Goal: Information Seeking & Learning: Learn about a topic

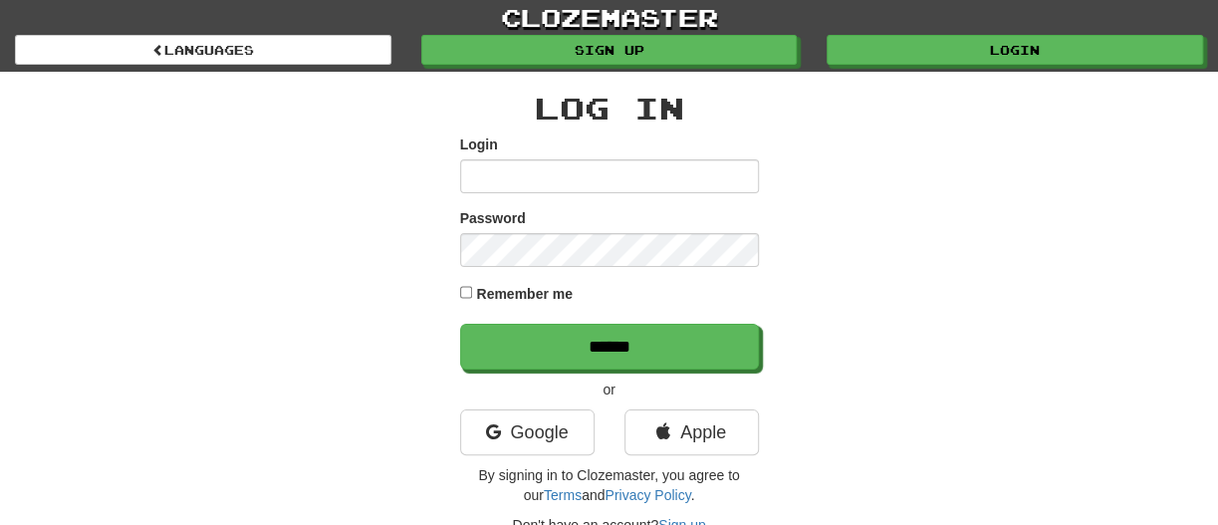
type input "*******"
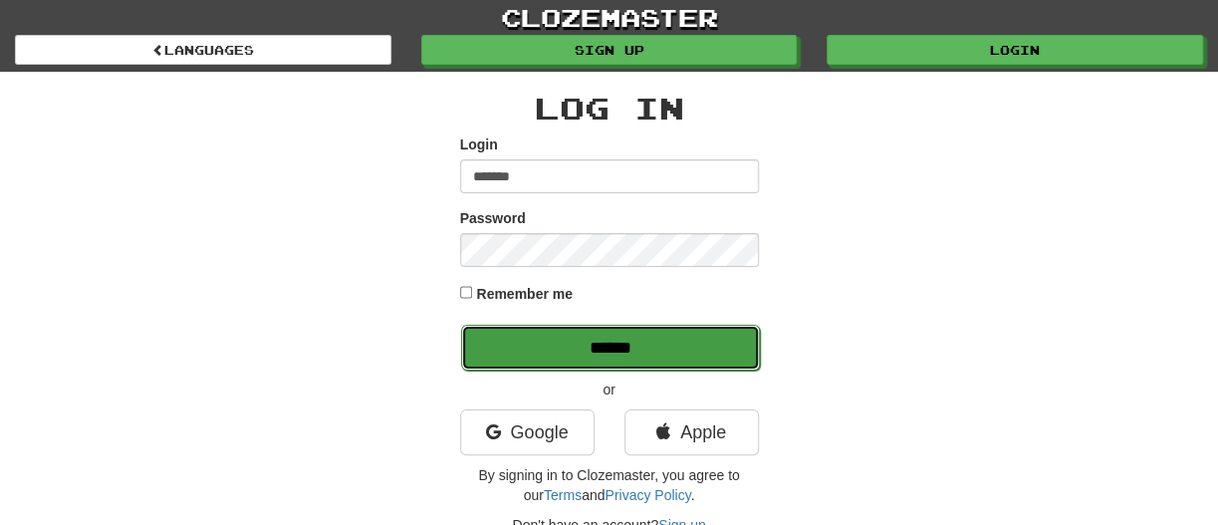
click at [596, 343] on input "******" at bounding box center [610, 348] width 299 height 46
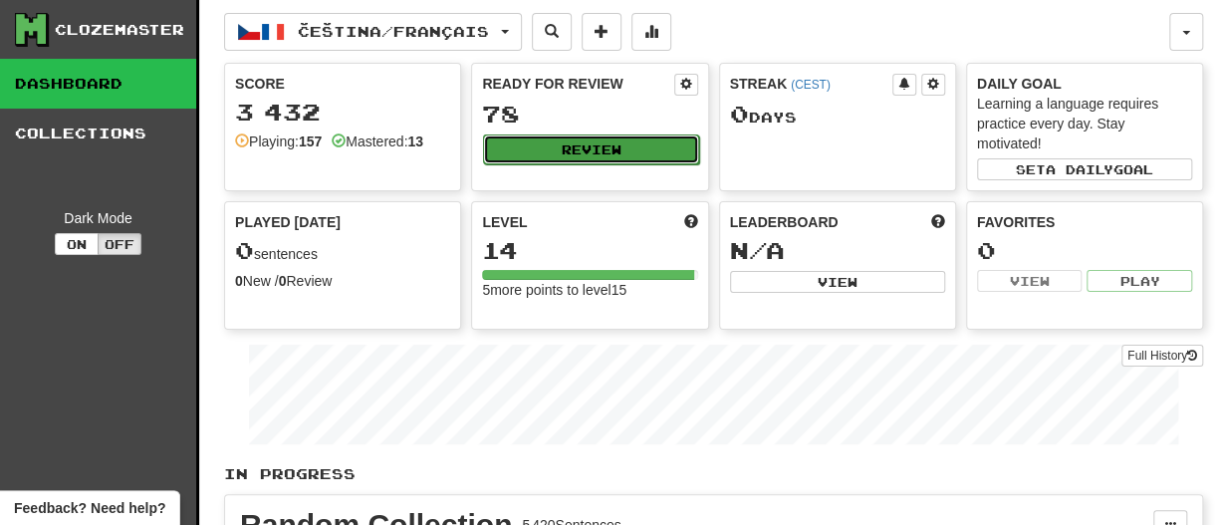
click at [591, 147] on button "Review" at bounding box center [590, 150] width 215 height 30
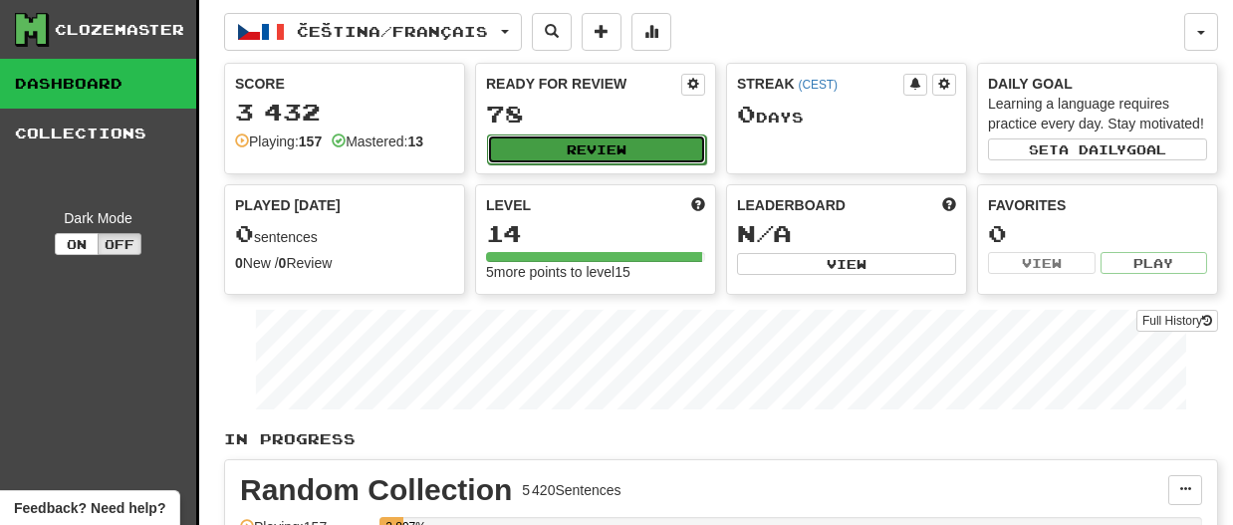
select select "**"
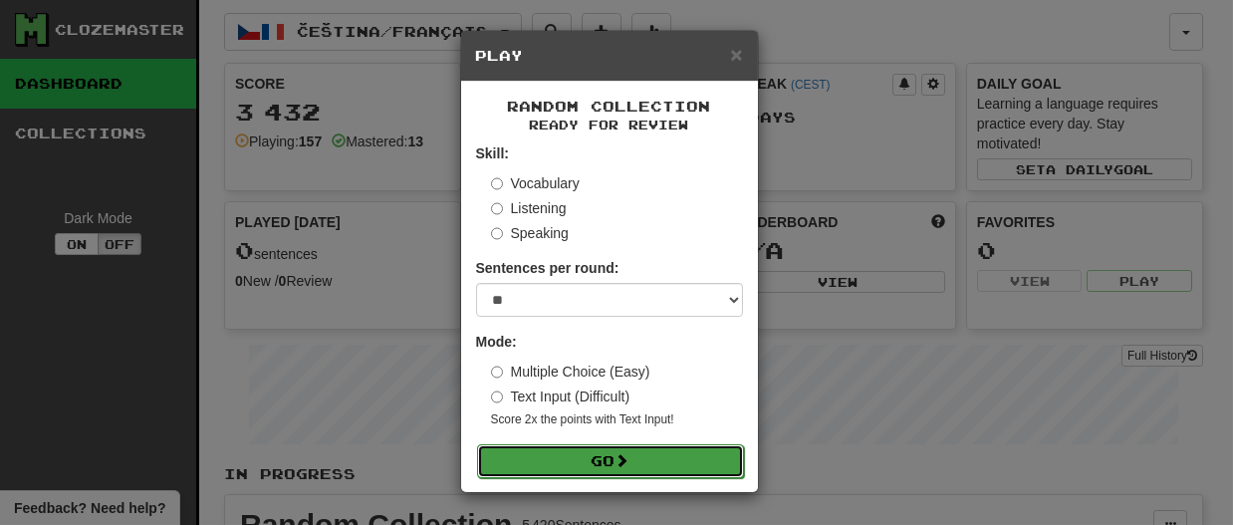
click at [593, 462] on button "Go" at bounding box center [610, 461] width 267 height 34
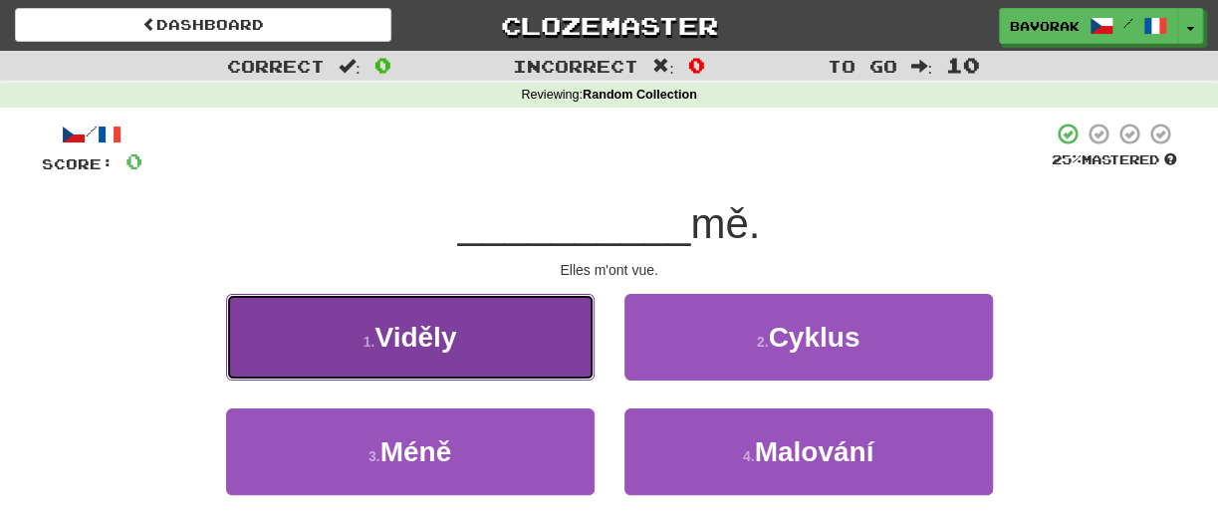
click at [403, 334] on span "Viděly" at bounding box center [416, 337] width 82 height 31
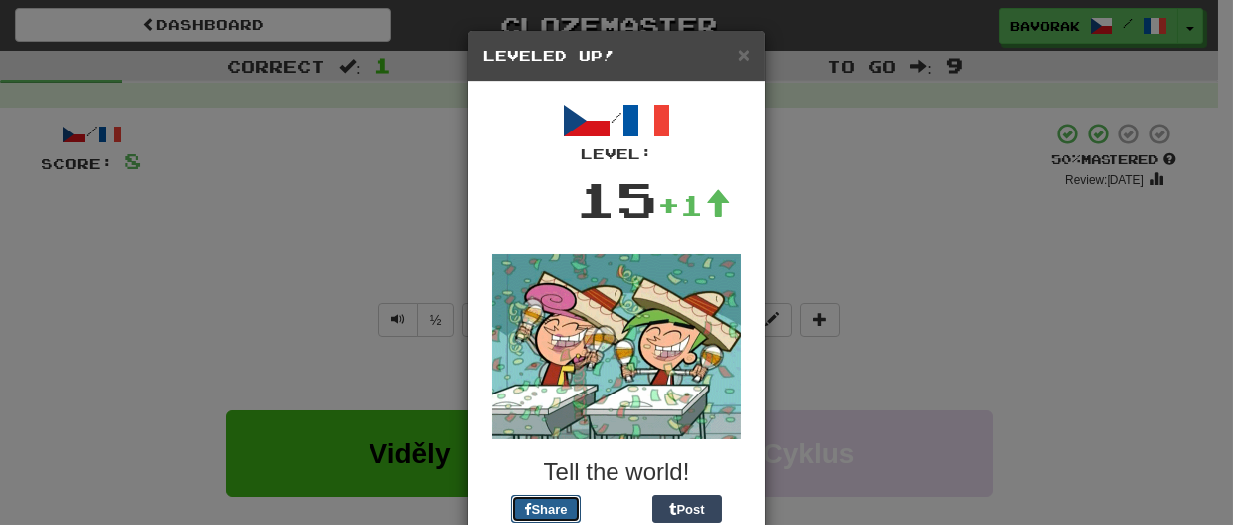
click at [525, 505] on button "Share" at bounding box center [546, 509] width 70 height 28
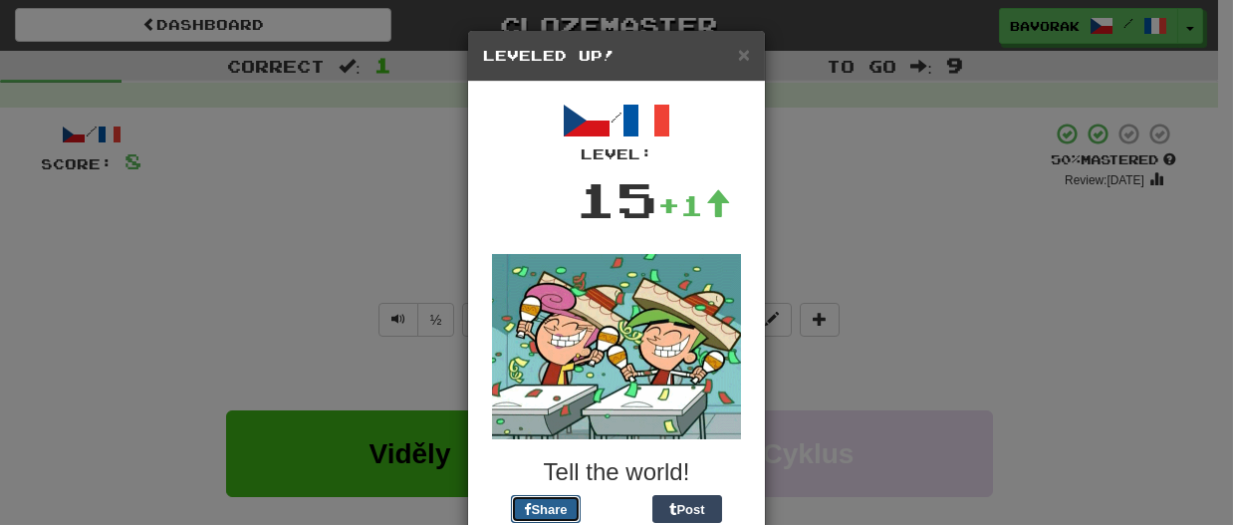
click at [525, 505] on button "Share" at bounding box center [546, 509] width 70 height 28
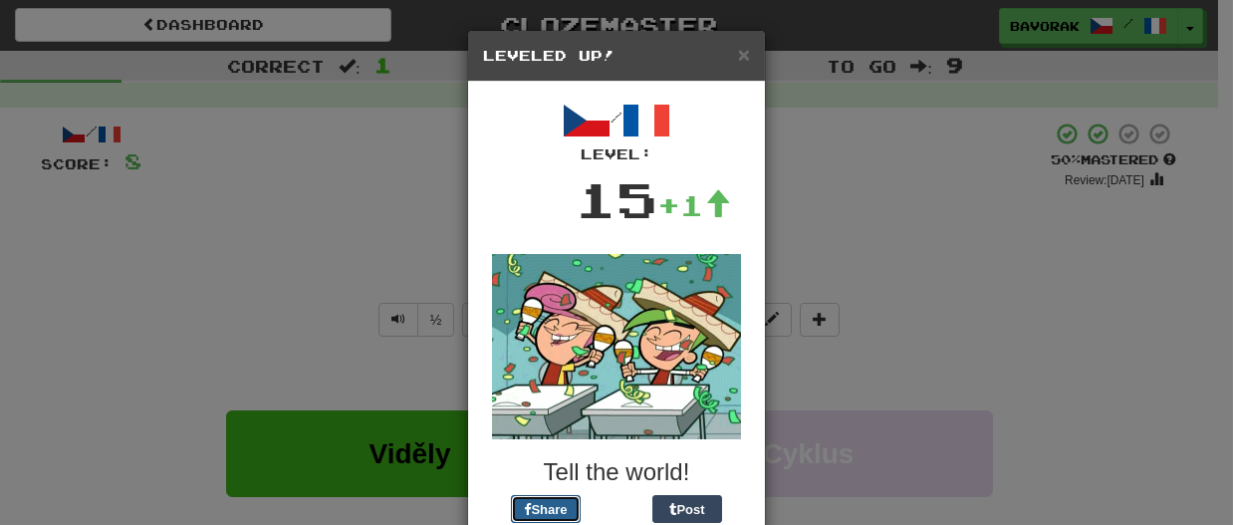
click at [525, 505] on button "Share" at bounding box center [546, 509] width 70 height 28
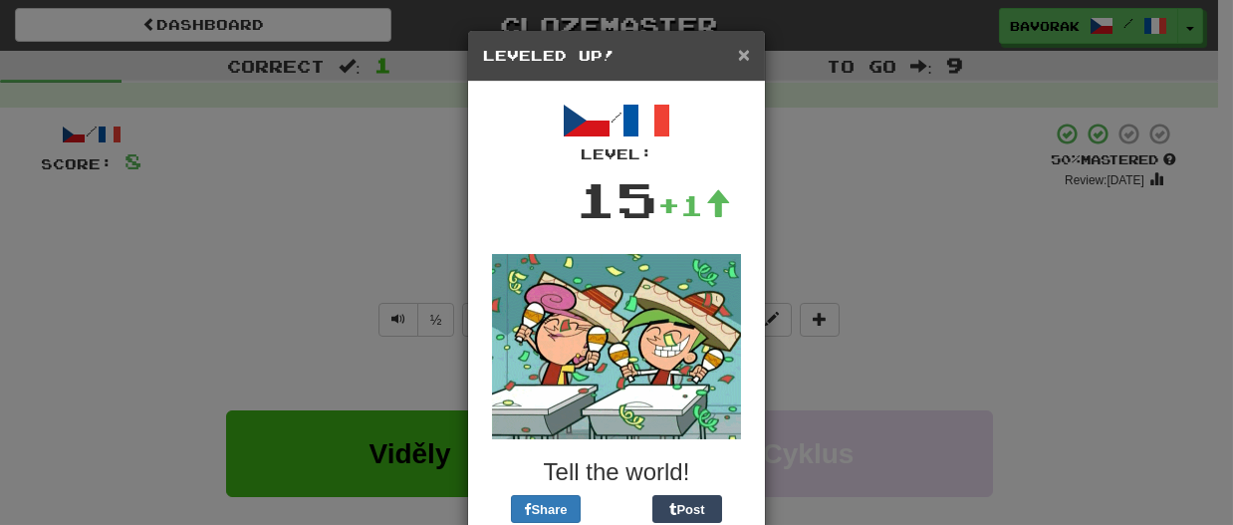
click at [738, 56] on span "×" at bounding box center [744, 54] width 12 height 23
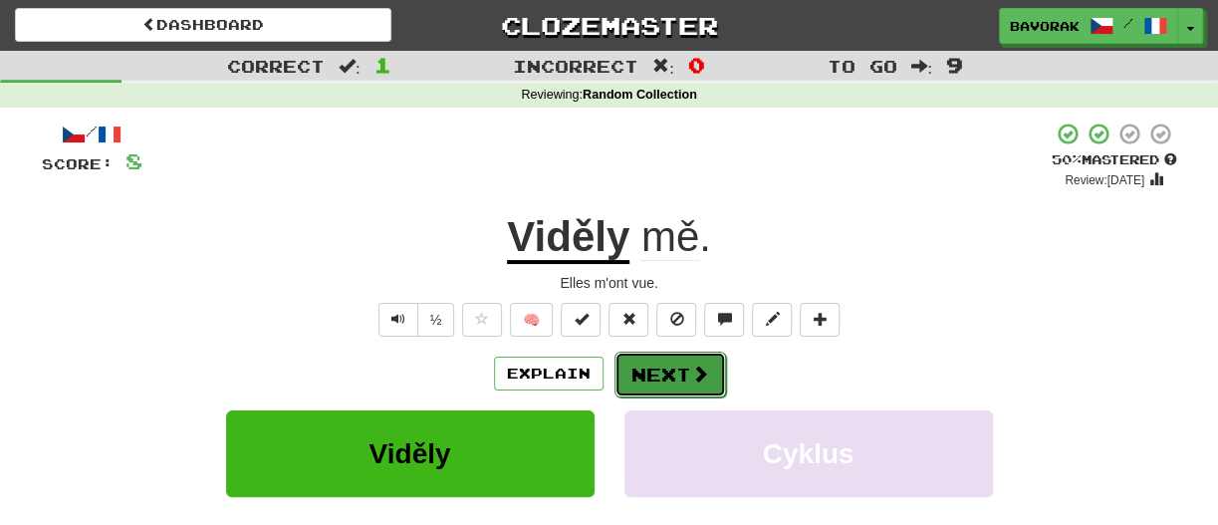
click at [678, 378] on button "Next" at bounding box center [671, 375] width 112 height 46
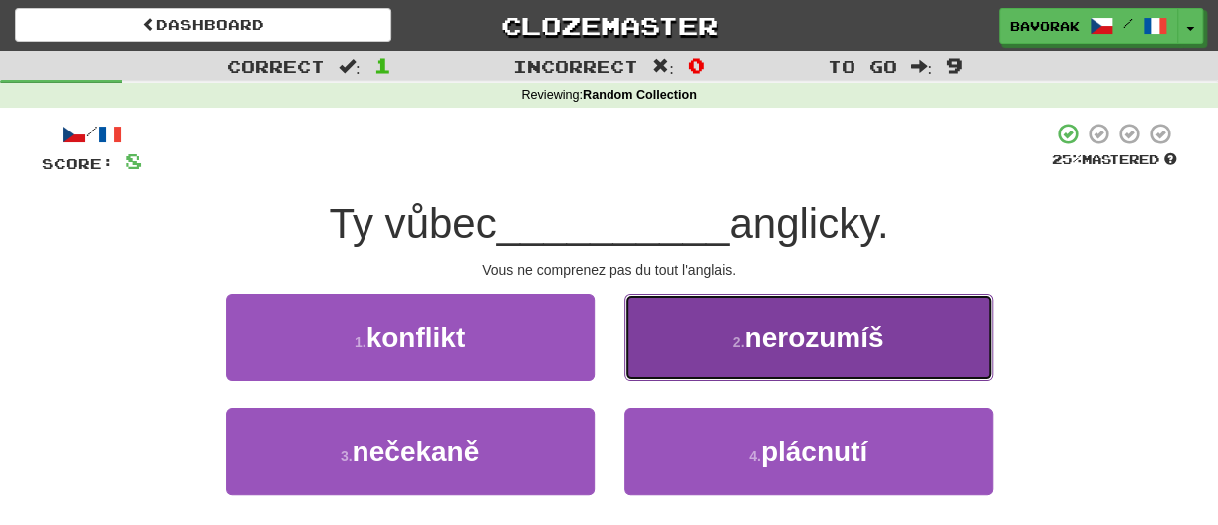
click at [768, 358] on button "2 . nerozumíš" at bounding box center [809, 337] width 369 height 87
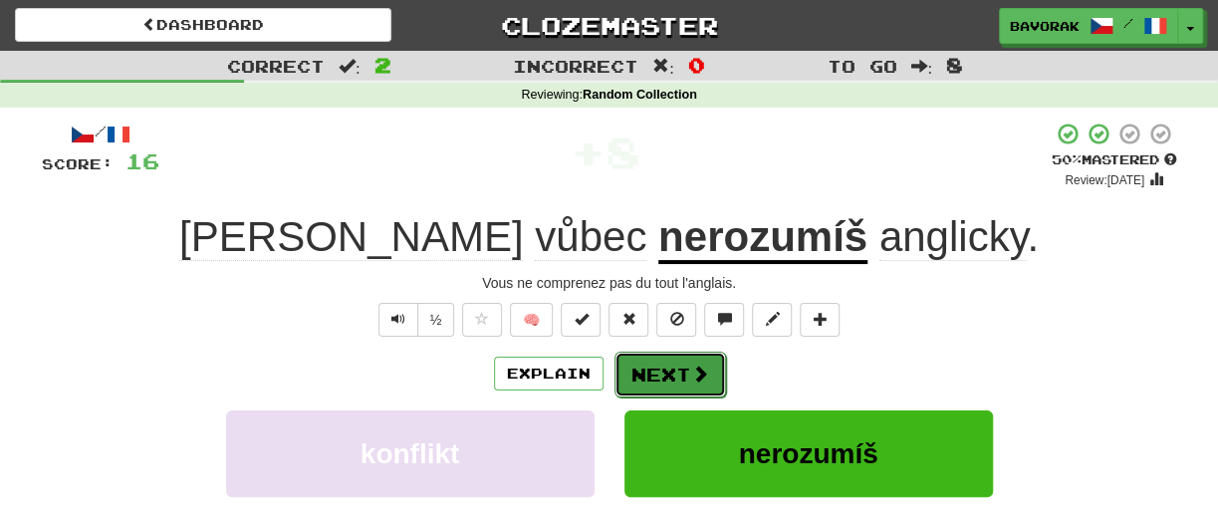
click at [638, 367] on button "Next" at bounding box center [671, 375] width 112 height 46
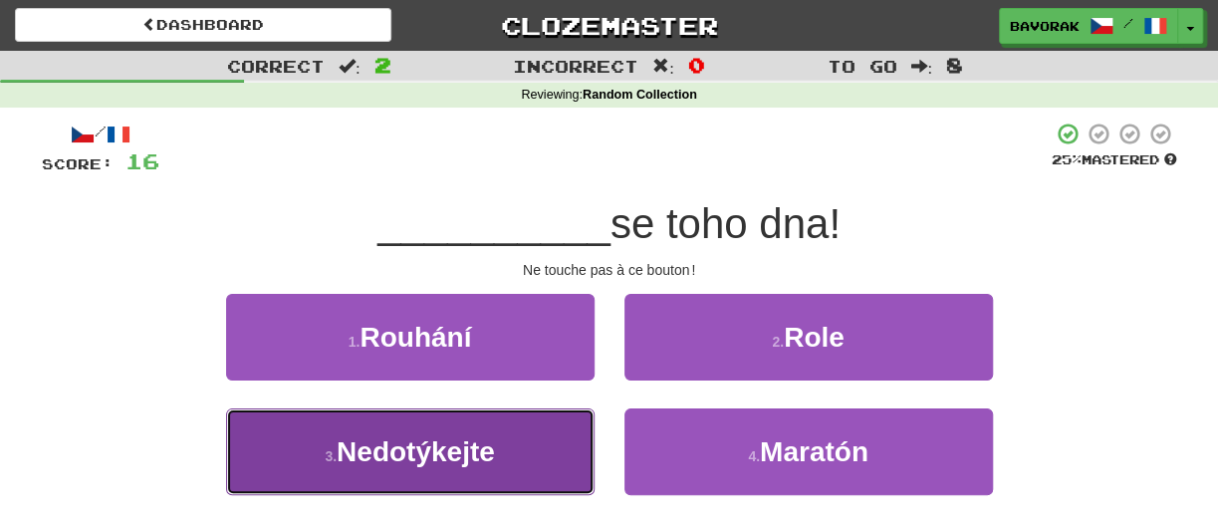
click at [440, 463] on span "Nedotýkejte" at bounding box center [416, 451] width 158 height 31
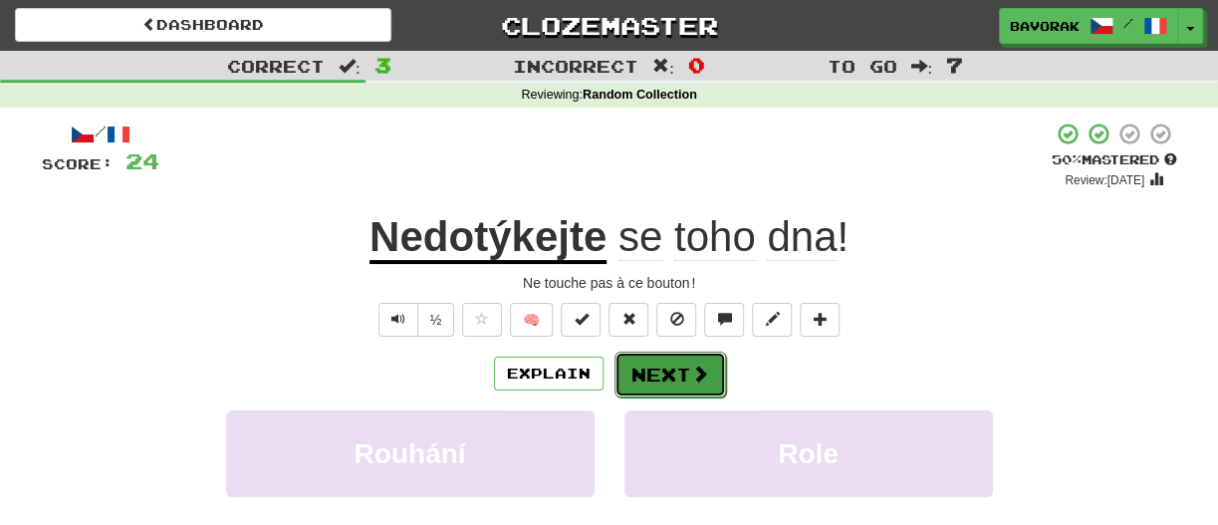
click at [654, 372] on button "Next" at bounding box center [671, 375] width 112 height 46
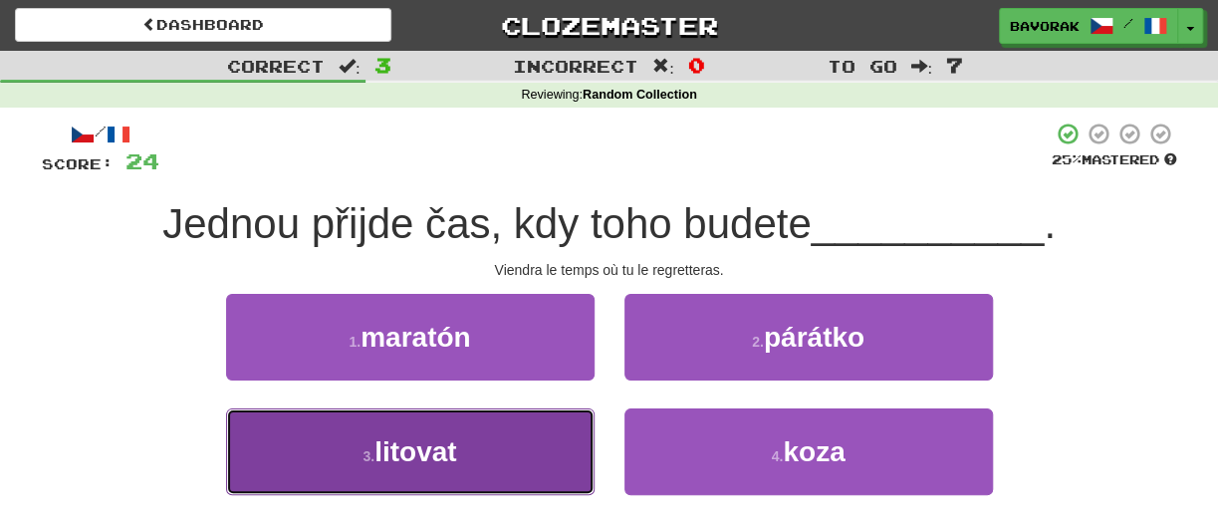
click at [497, 464] on button "3 . litovat" at bounding box center [410, 451] width 369 height 87
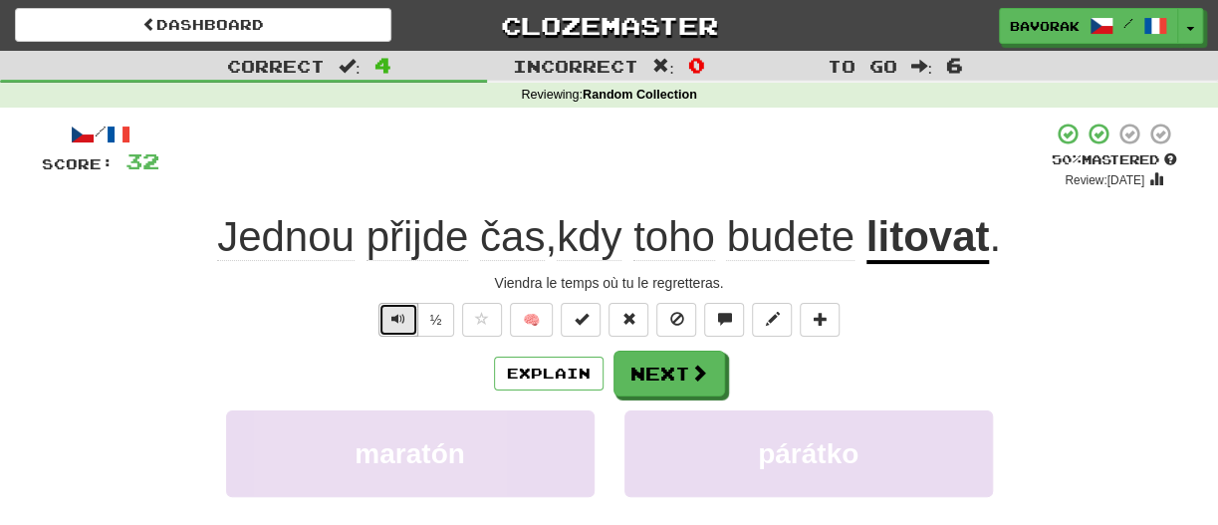
click at [392, 329] on button "Text-to-speech controls" at bounding box center [399, 320] width 40 height 34
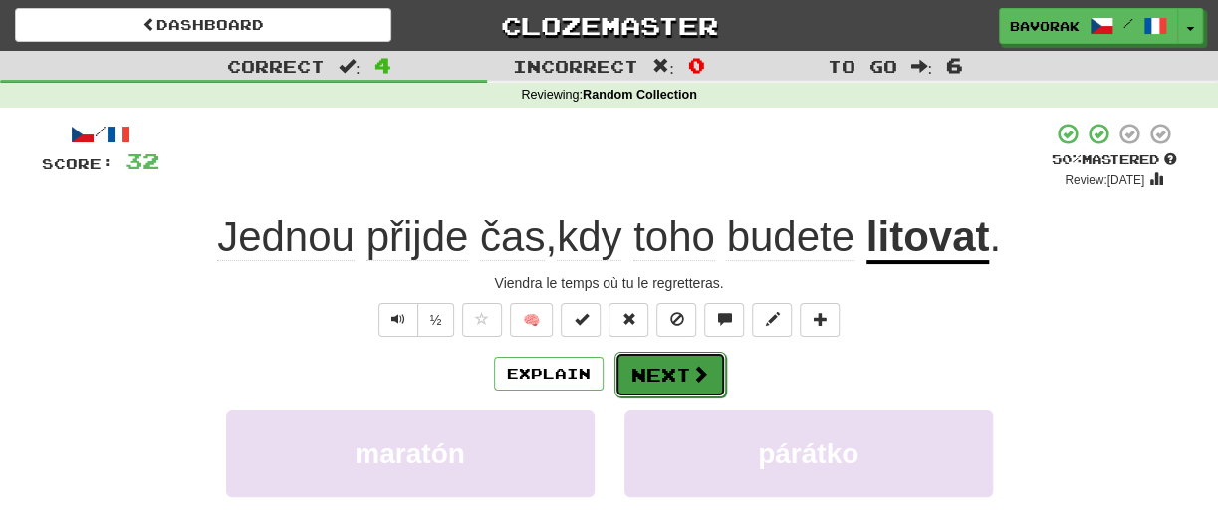
click at [671, 376] on button "Next" at bounding box center [671, 375] width 112 height 46
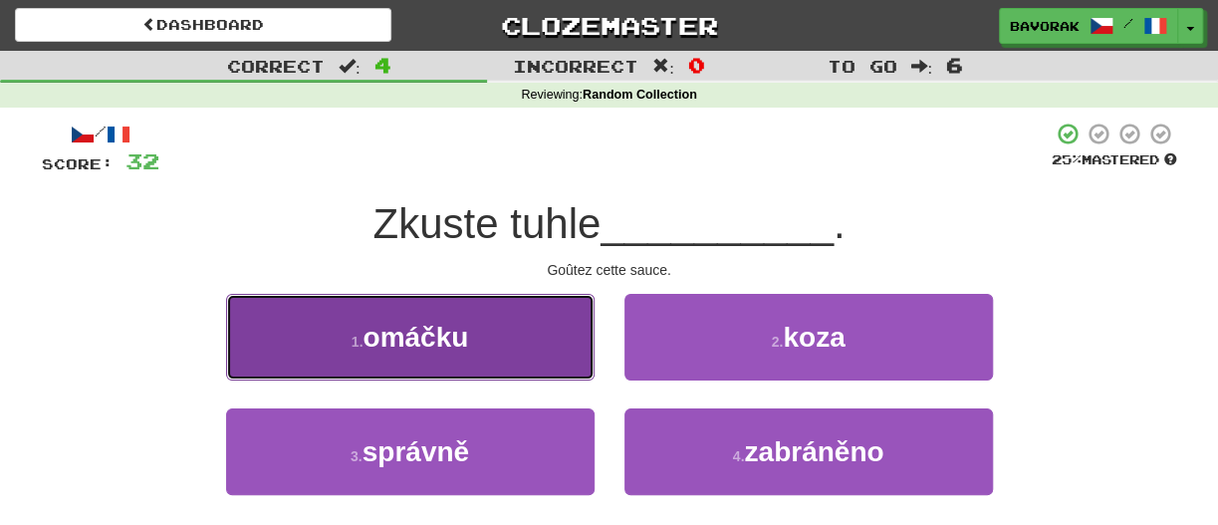
click at [474, 338] on button "1 . omáčku" at bounding box center [410, 337] width 369 height 87
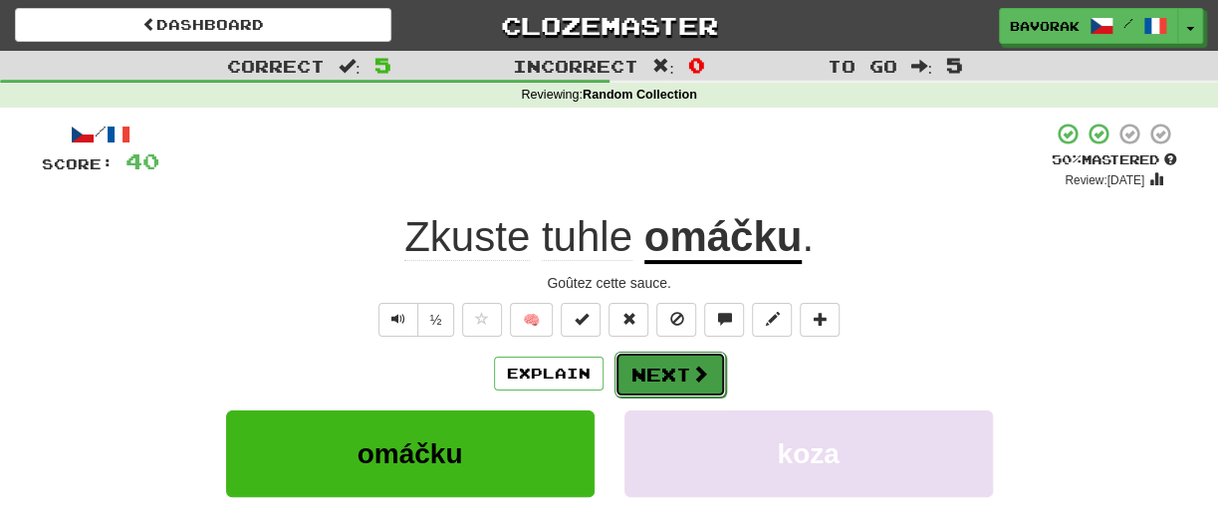
click at [699, 388] on button "Next" at bounding box center [671, 375] width 112 height 46
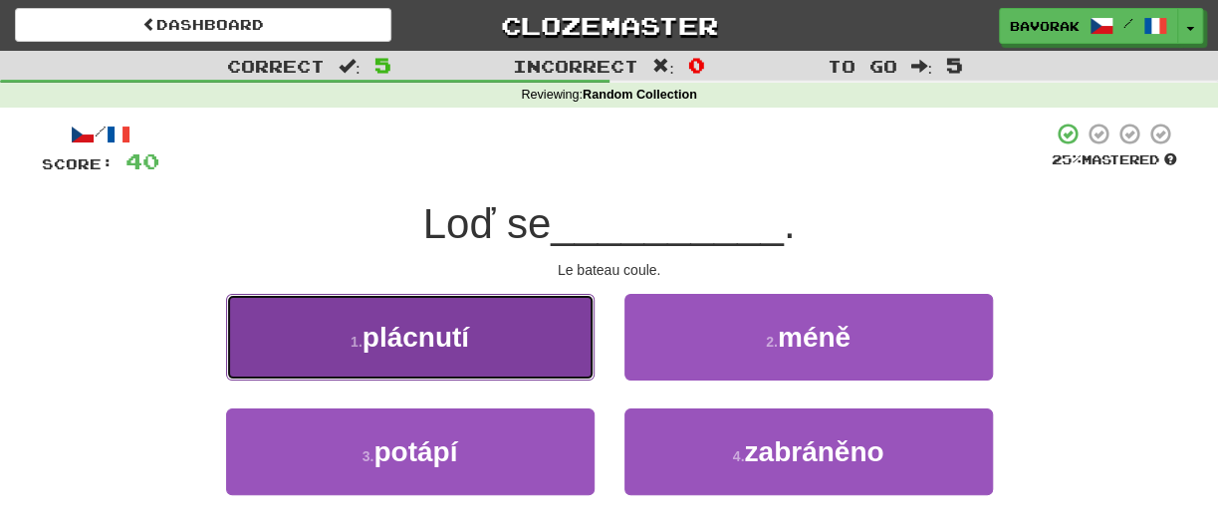
click at [460, 313] on button "1 . plácnutí" at bounding box center [410, 337] width 369 height 87
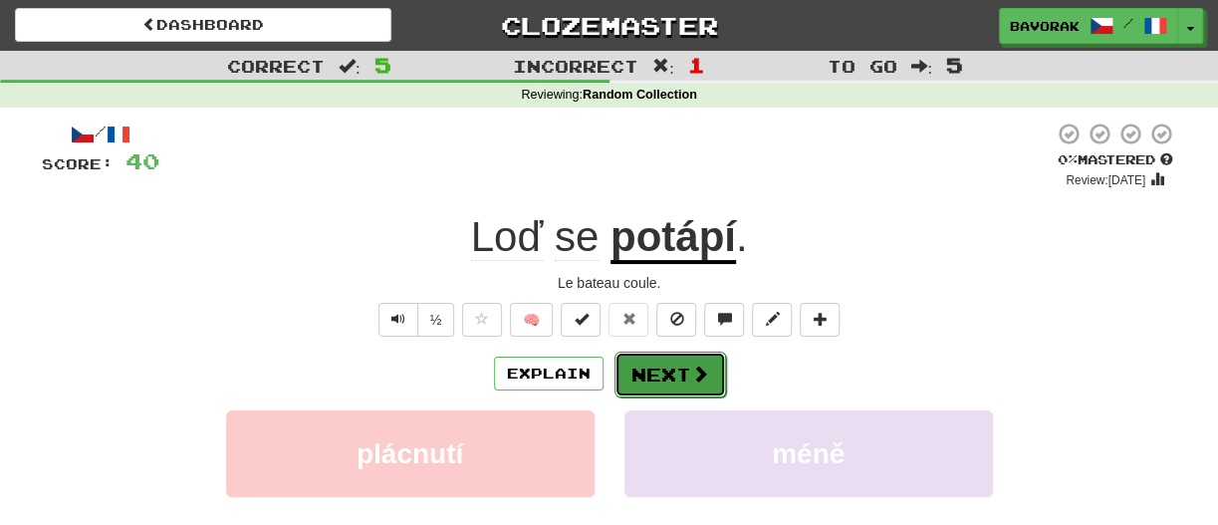
click at [697, 368] on span at bounding box center [700, 374] width 18 height 18
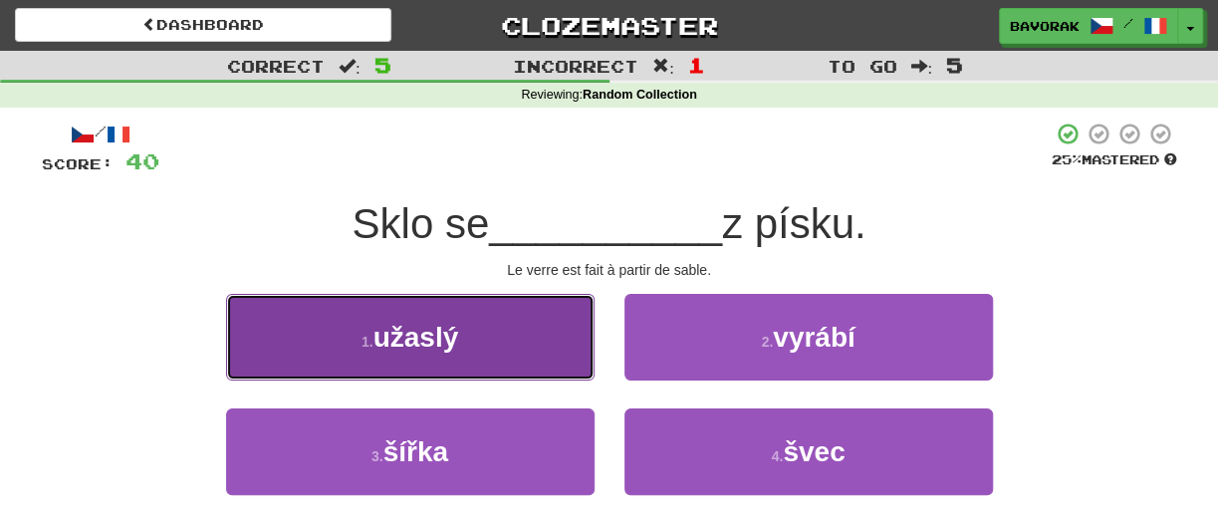
click at [540, 334] on button "1 . užaslý" at bounding box center [410, 337] width 369 height 87
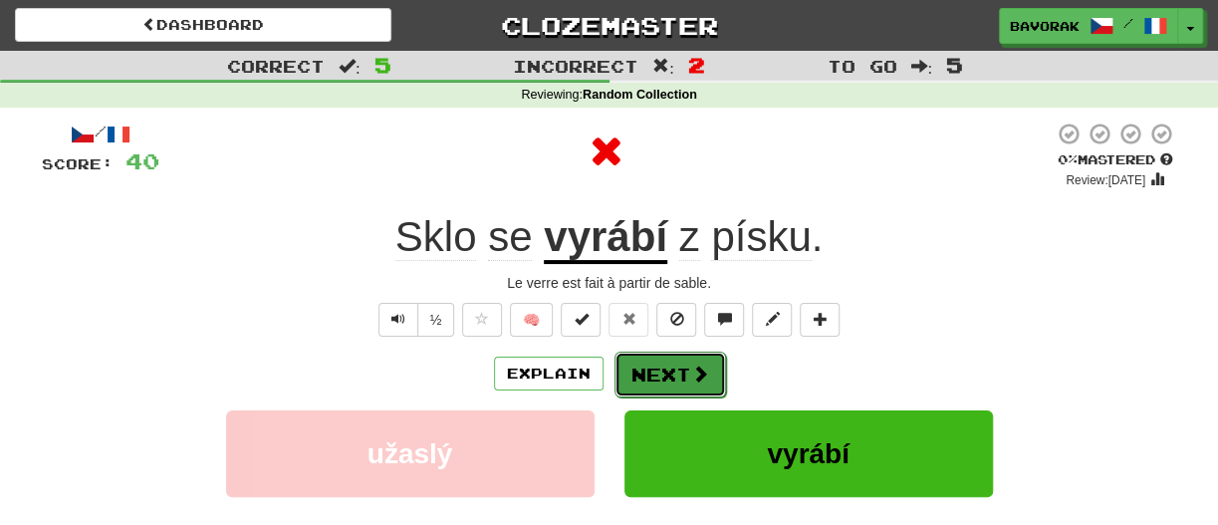
click at [651, 383] on button "Next" at bounding box center [671, 375] width 112 height 46
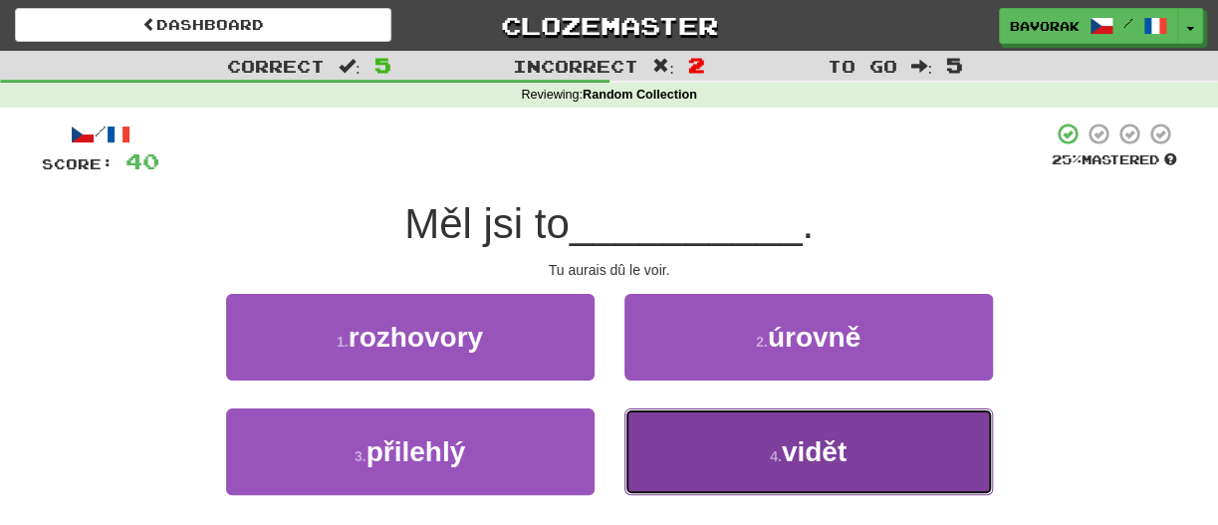
click at [876, 457] on button "4 . vidět" at bounding box center [809, 451] width 369 height 87
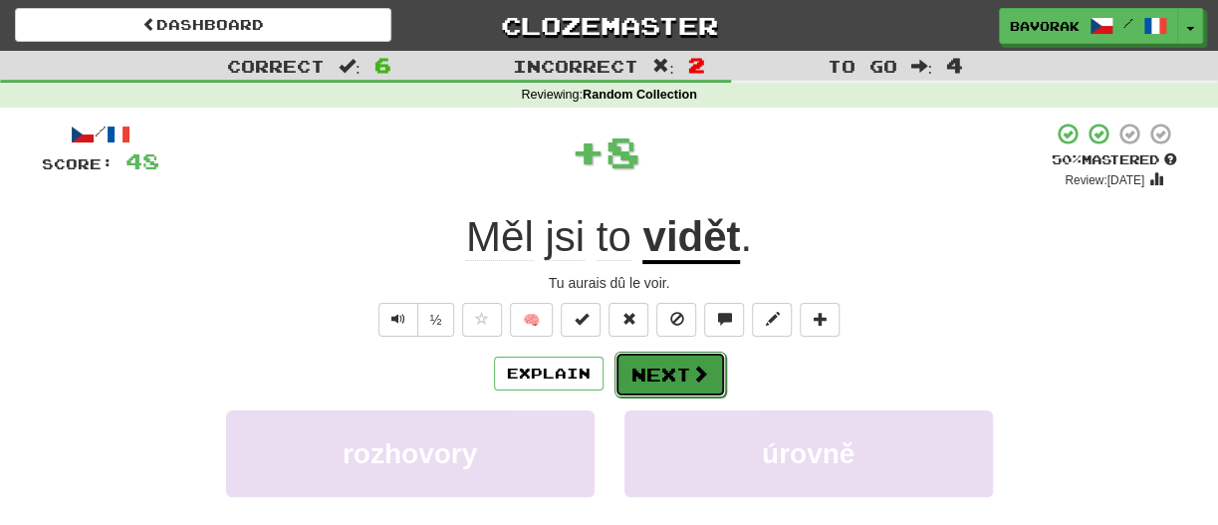
click at [665, 385] on button "Next" at bounding box center [671, 375] width 112 height 46
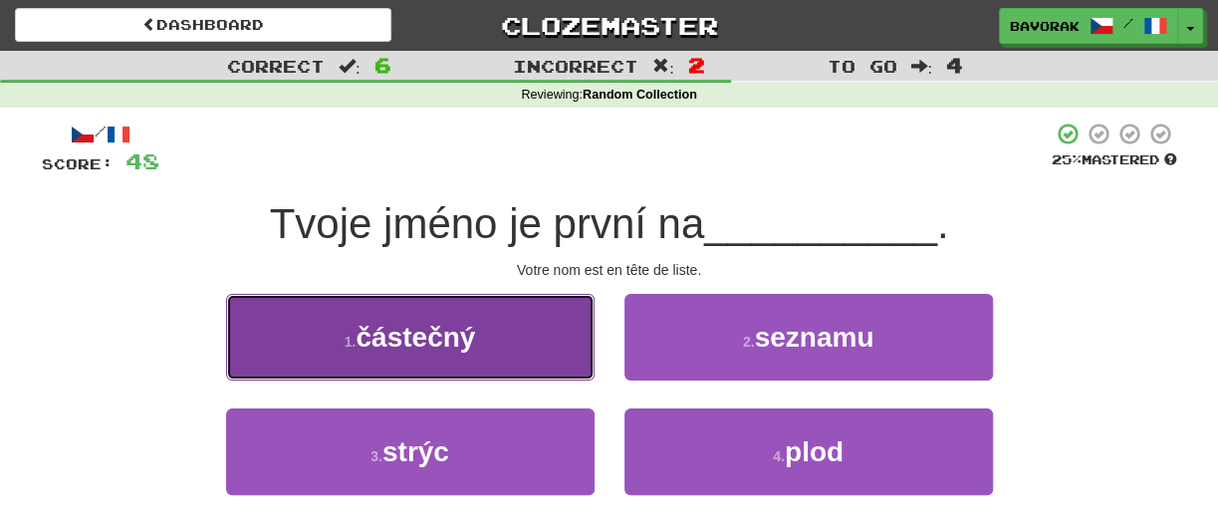
click at [381, 348] on span "částečný" at bounding box center [416, 337] width 120 height 31
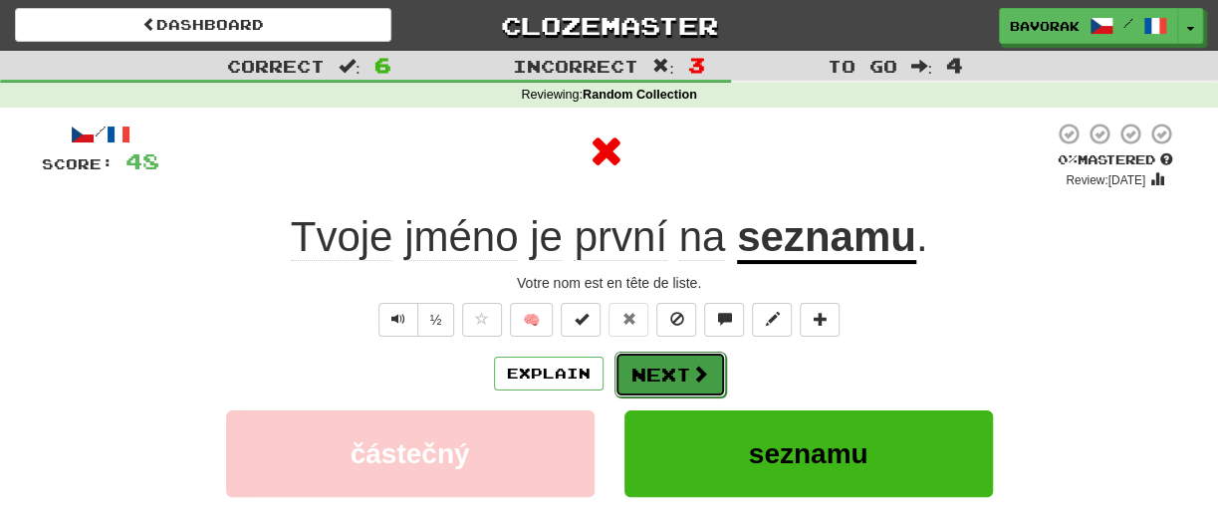
click at [679, 367] on button "Next" at bounding box center [671, 375] width 112 height 46
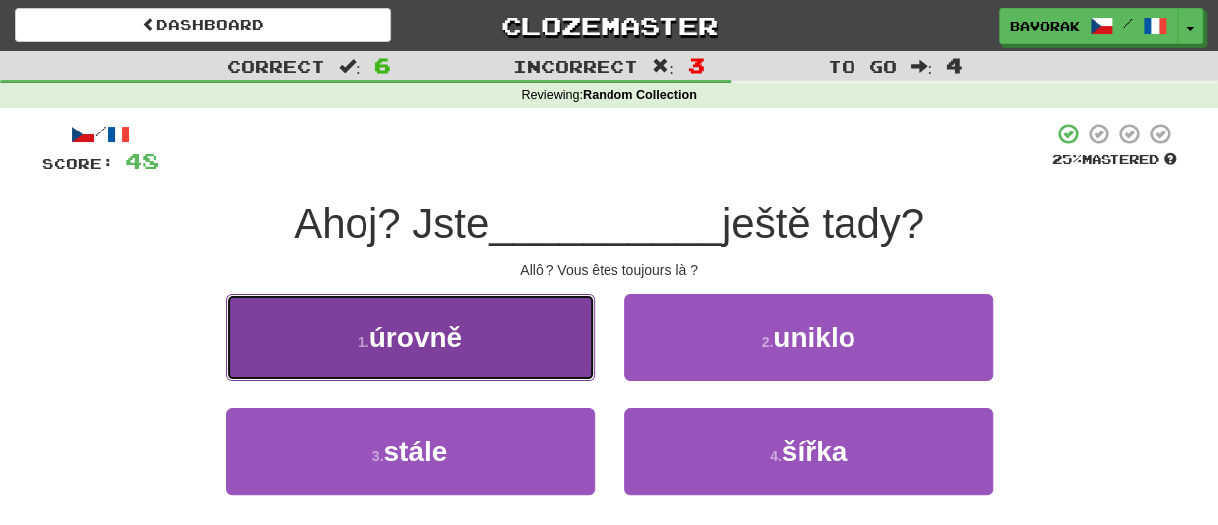
click at [495, 336] on button "1 . úrovně" at bounding box center [410, 337] width 369 height 87
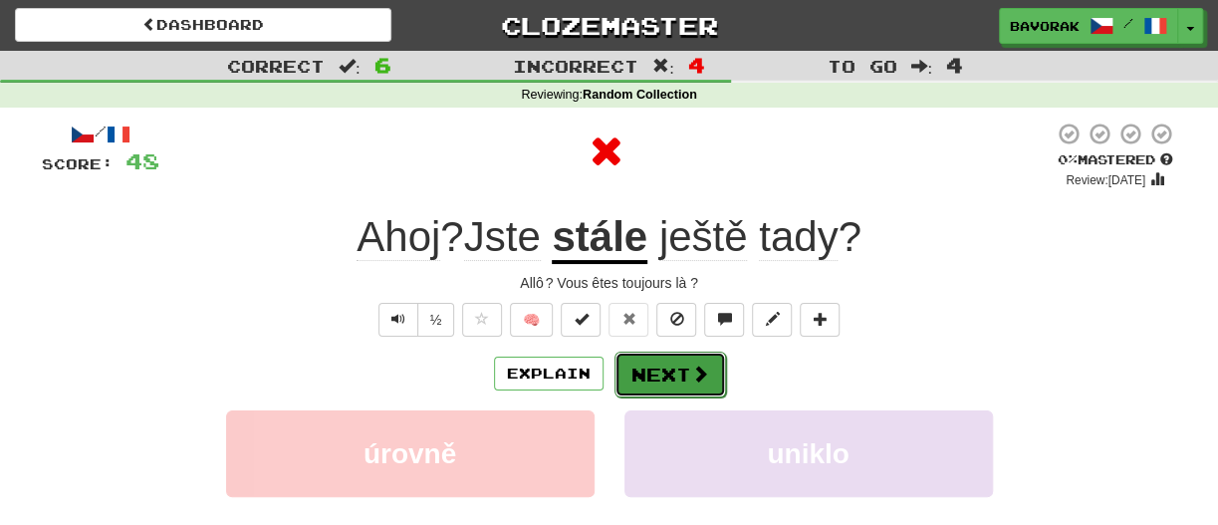
click at [641, 361] on button "Next" at bounding box center [671, 375] width 112 height 46
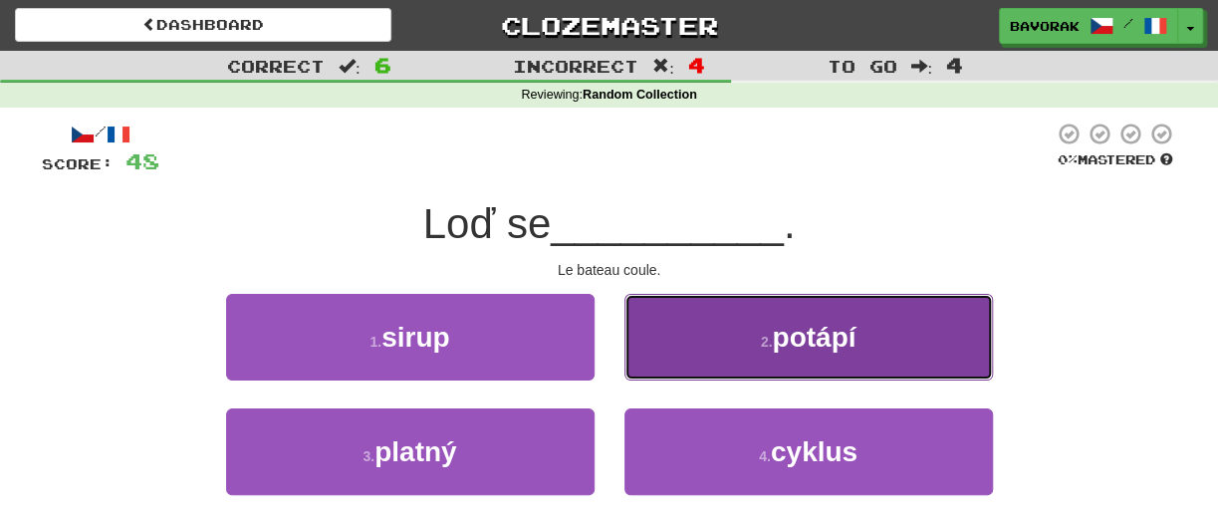
click at [841, 304] on button "2 . potápí" at bounding box center [809, 337] width 369 height 87
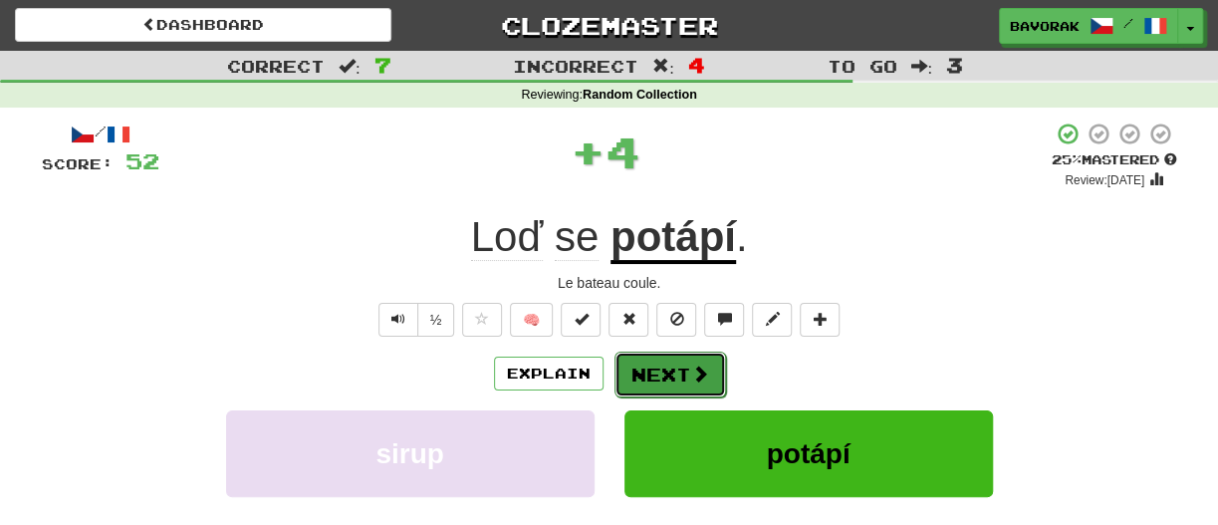
click at [674, 379] on button "Next" at bounding box center [671, 375] width 112 height 46
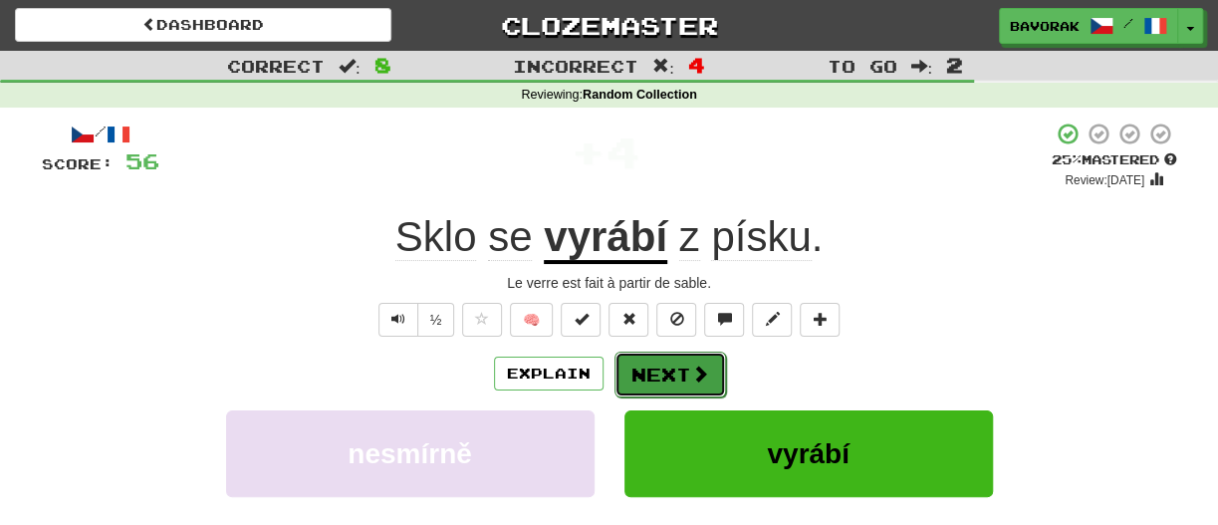
click at [691, 372] on span at bounding box center [700, 374] width 18 height 18
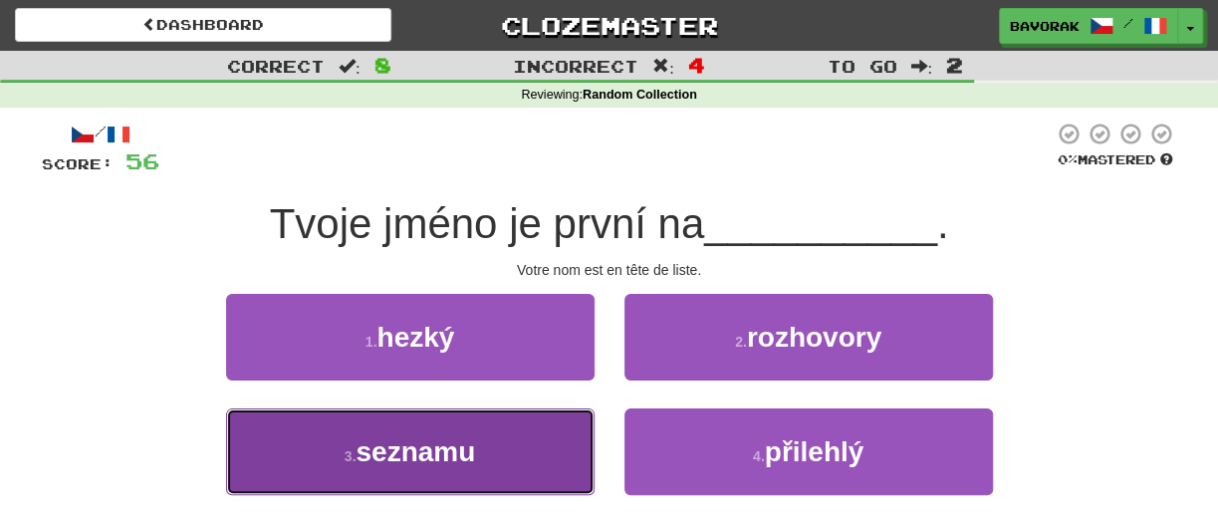
click at [464, 467] on button "3 . seznamu" at bounding box center [410, 451] width 369 height 87
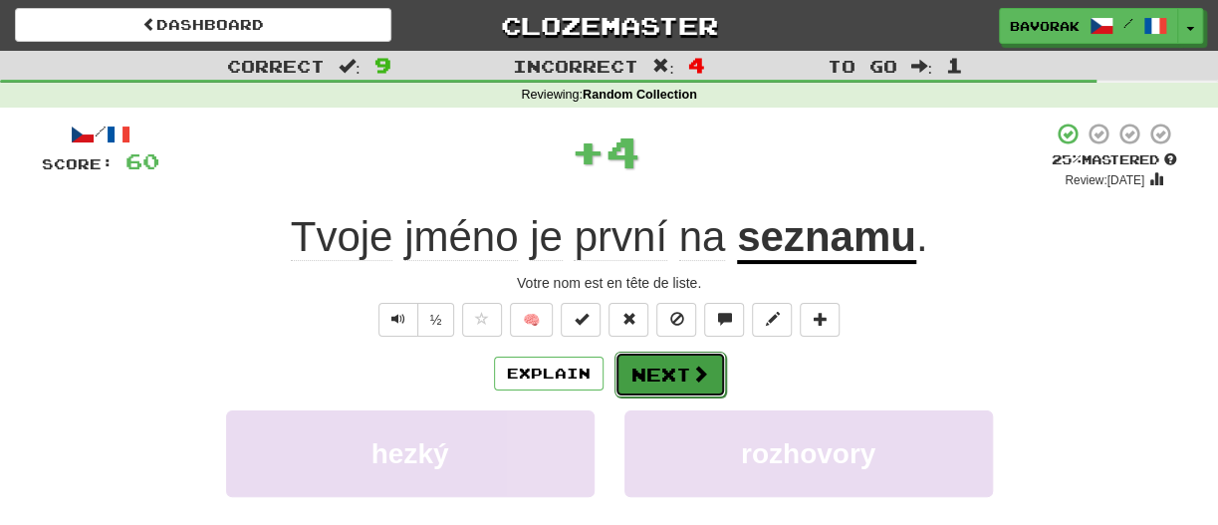
click at [660, 382] on button "Next" at bounding box center [671, 375] width 112 height 46
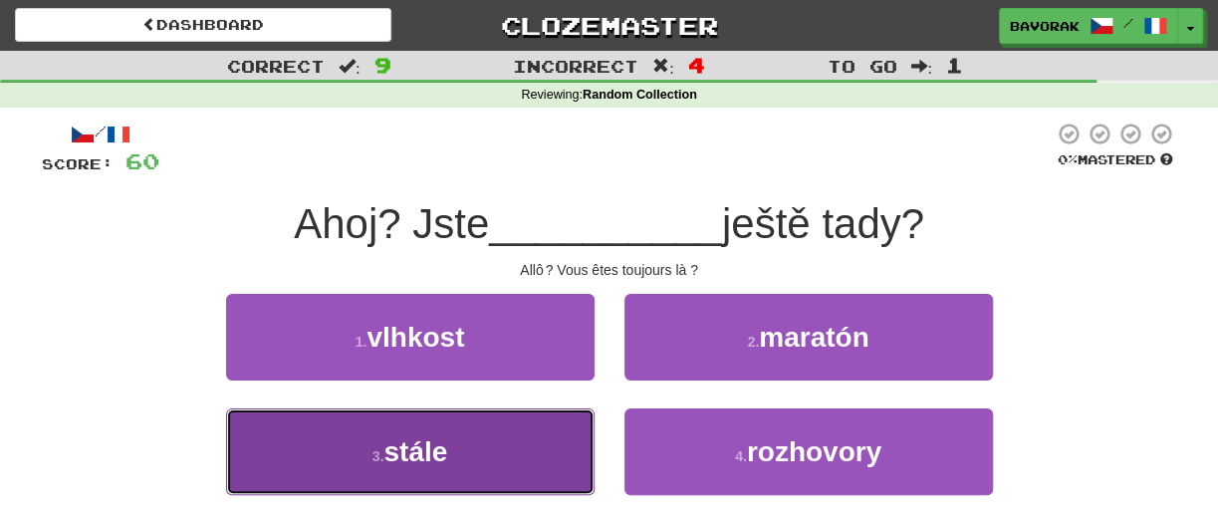
click at [487, 420] on button "3 . stále" at bounding box center [410, 451] width 369 height 87
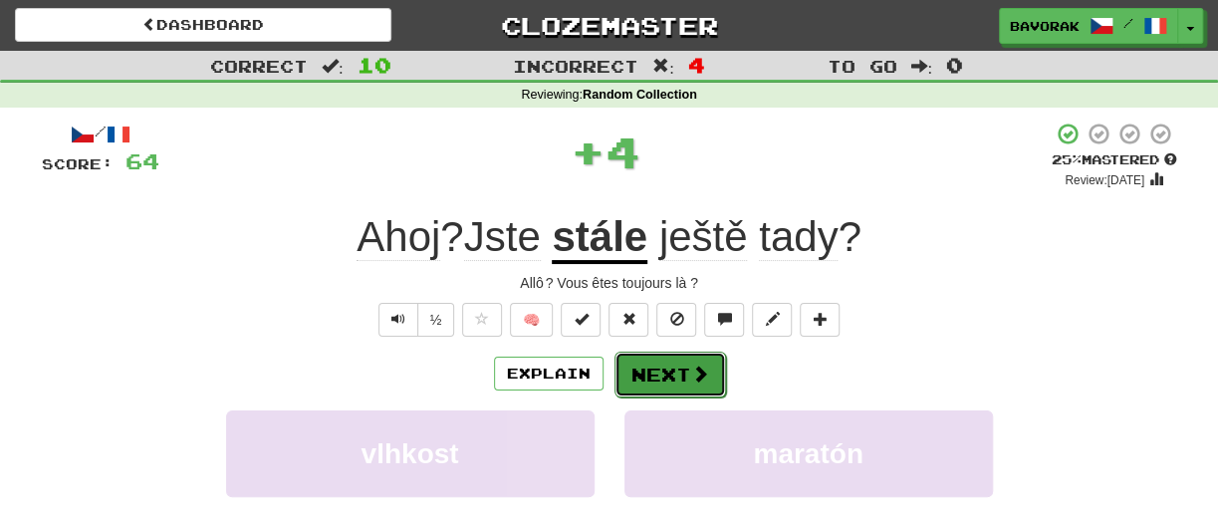
click at [686, 370] on button "Next" at bounding box center [671, 375] width 112 height 46
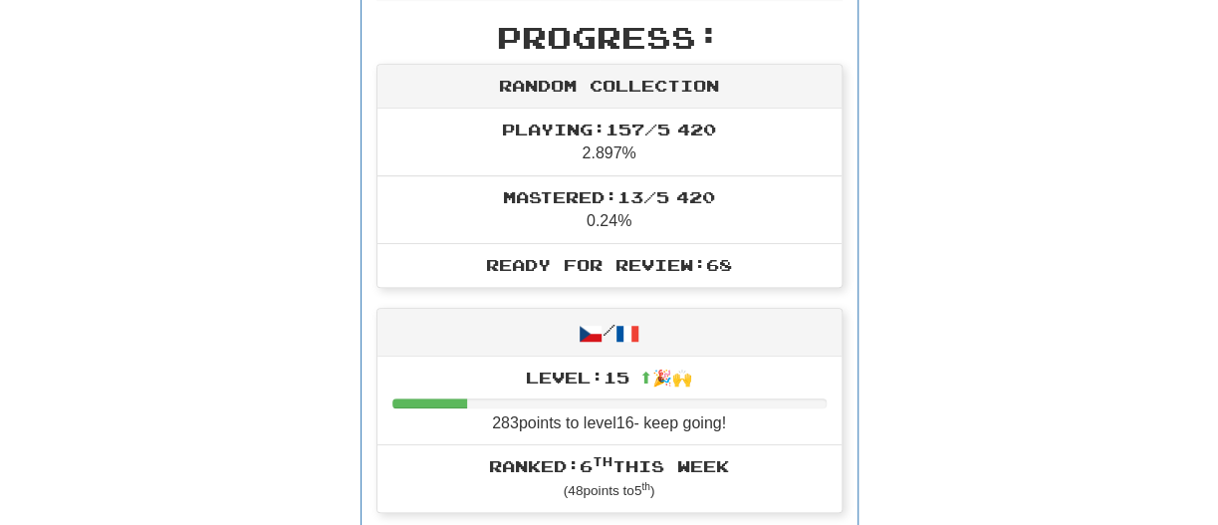
scroll to position [560, 0]
